Goal: Information Seeking & Learning: Learn about a topic

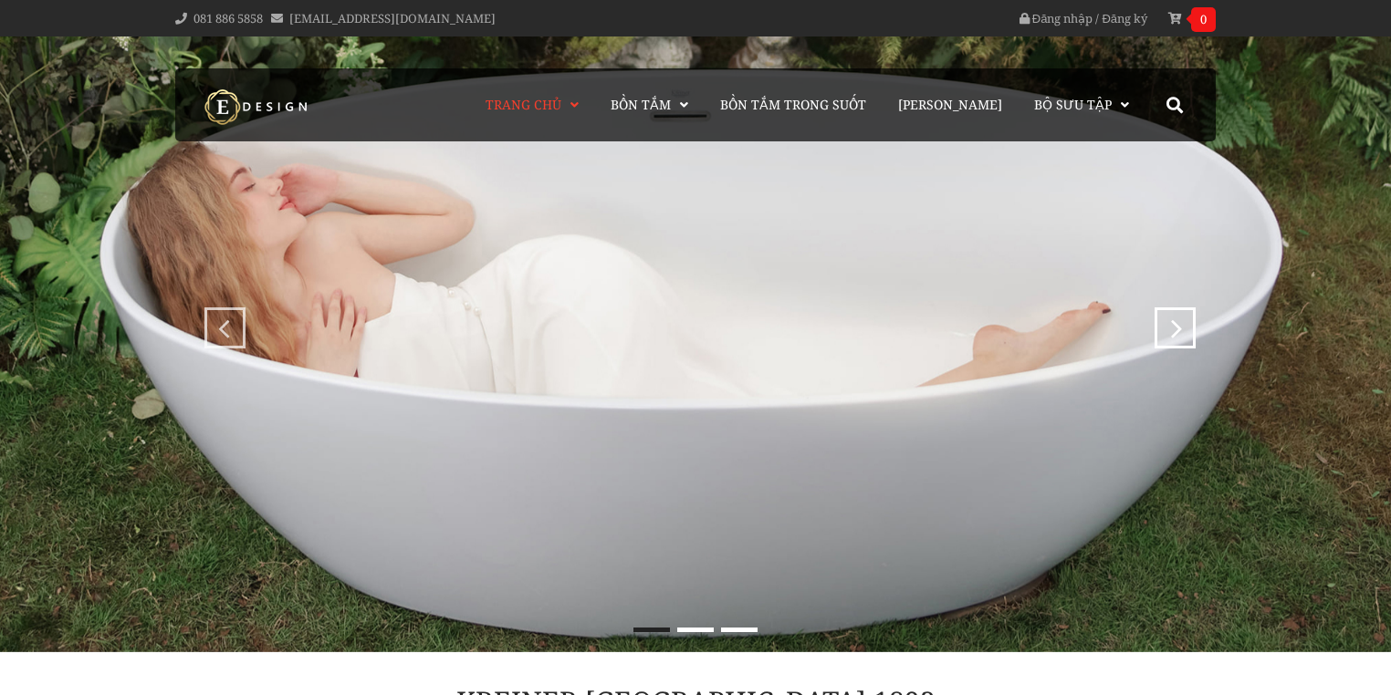
click at [0, 0] on input "search" at bounding box center [0, 0] width 0 height 0
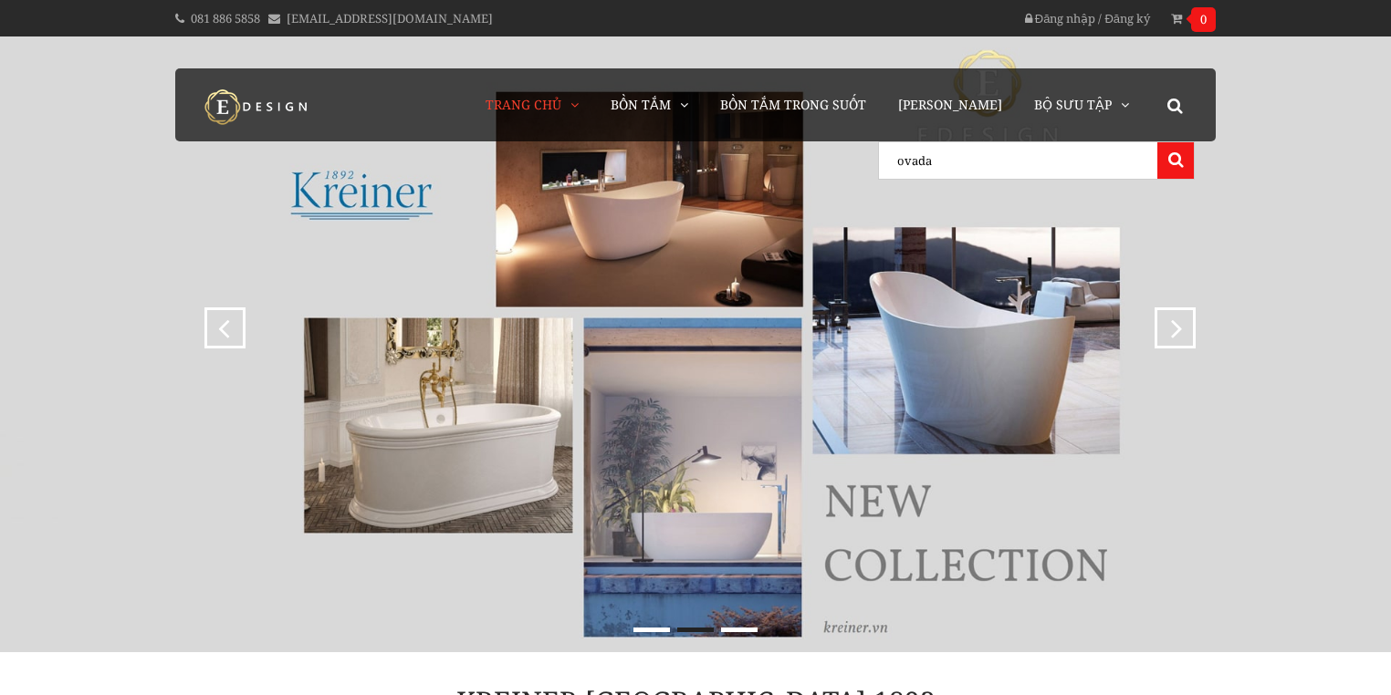
type input "ovada"
click at [1157, 142] on button at bounding box center [1175, 160] width 37 height 37
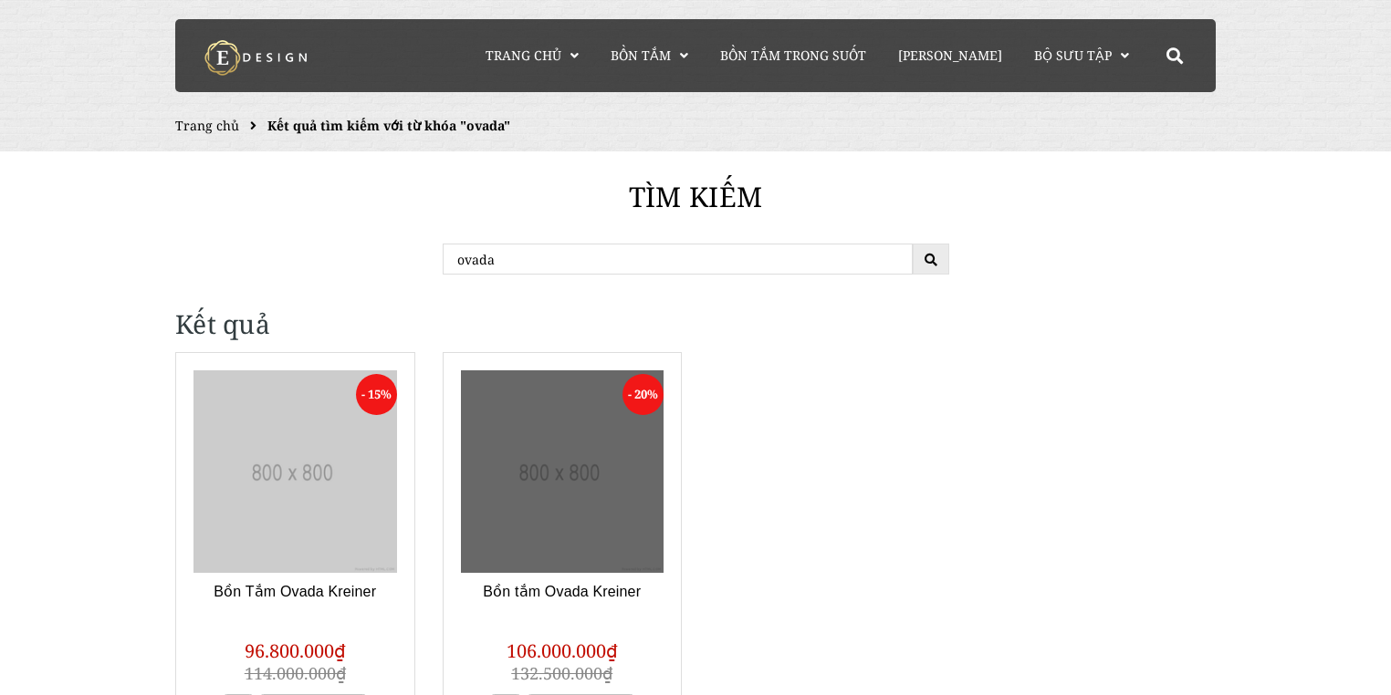
scroll to position [146, 0]
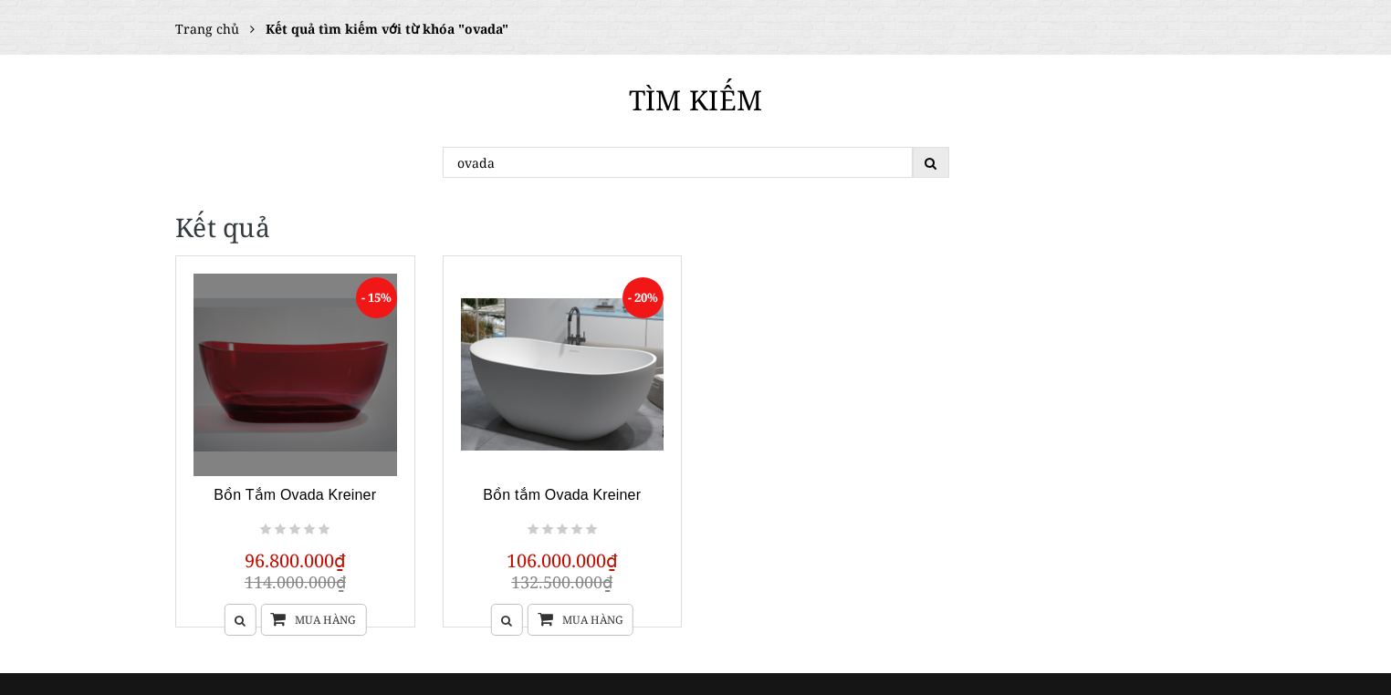
click at [323, 405] on link at bounding box center [295, 376] width 204 height 204
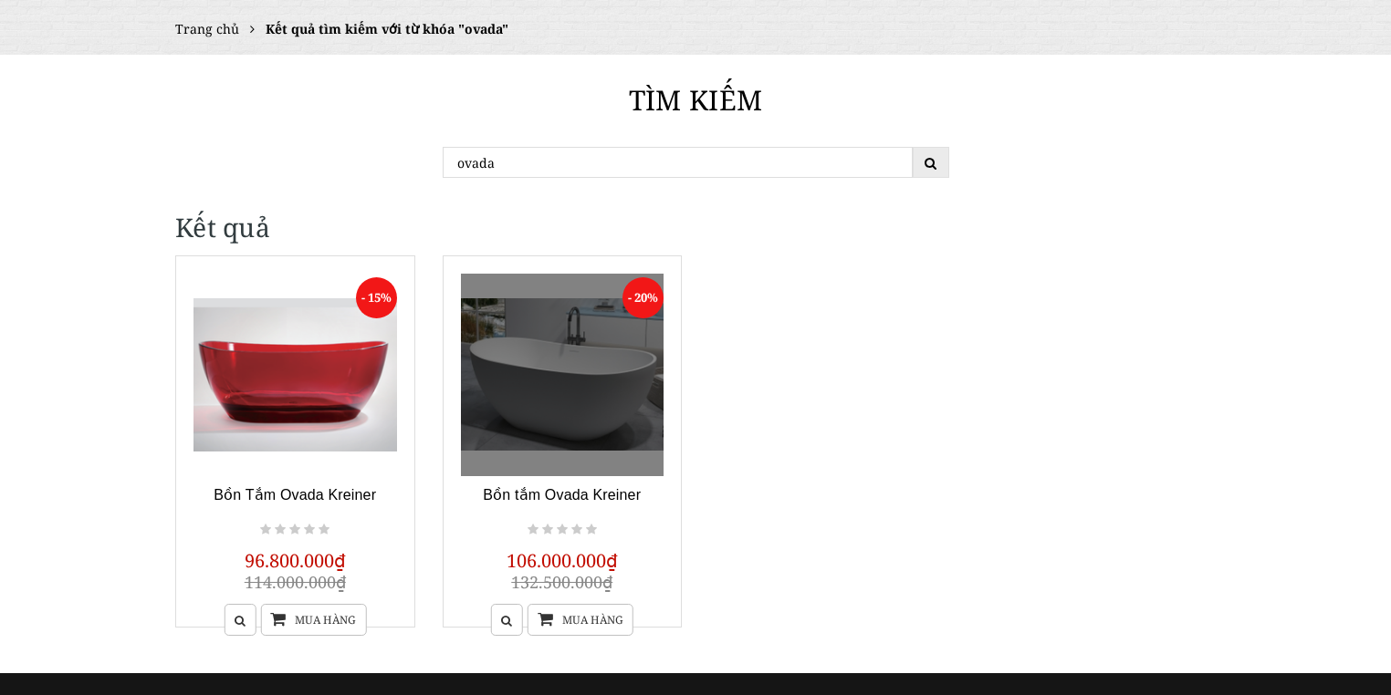
click at [572, 364] on link at bounding box center [563, 376] width 204 height 204
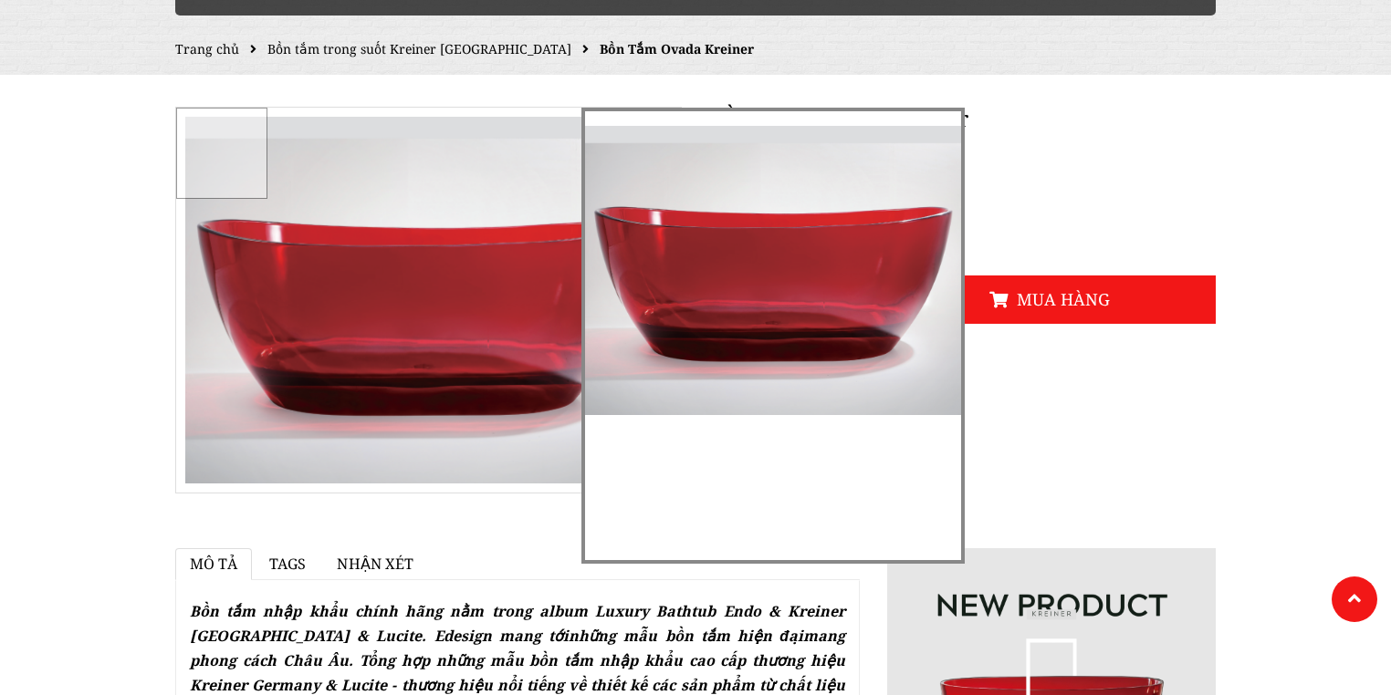
scroll to position [438, 0]
